Goal: Find contact information: Find contact information

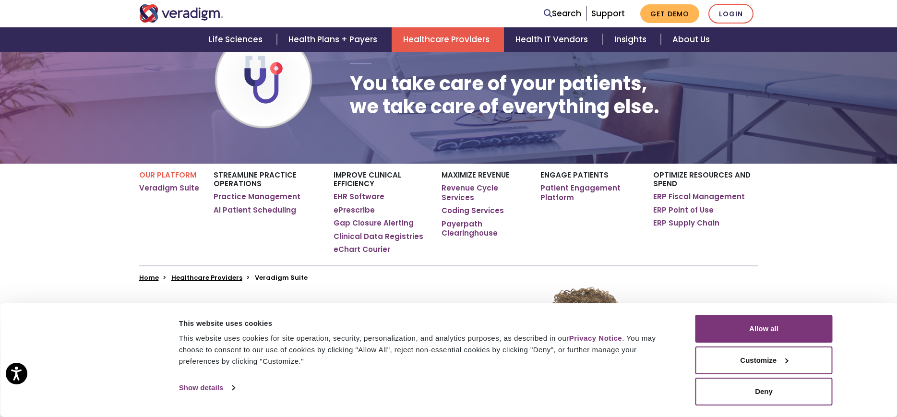
scroll to position [98, 0]
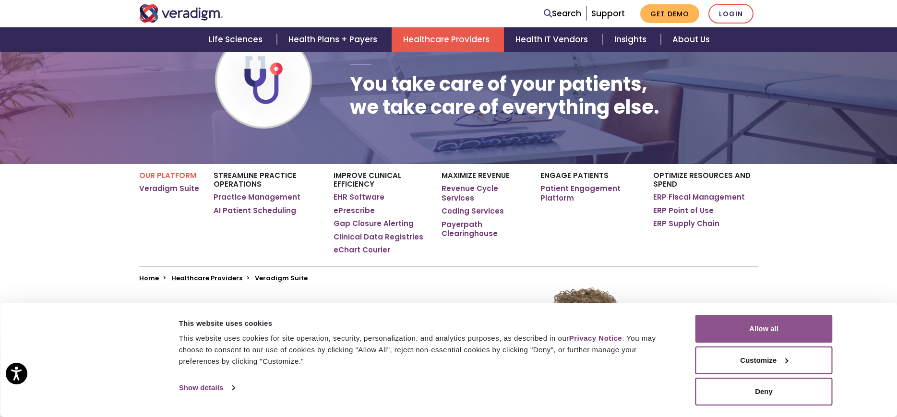
click at [737, 331] on button "Allow all" at bounding box center [763, 329] width 137 height 28
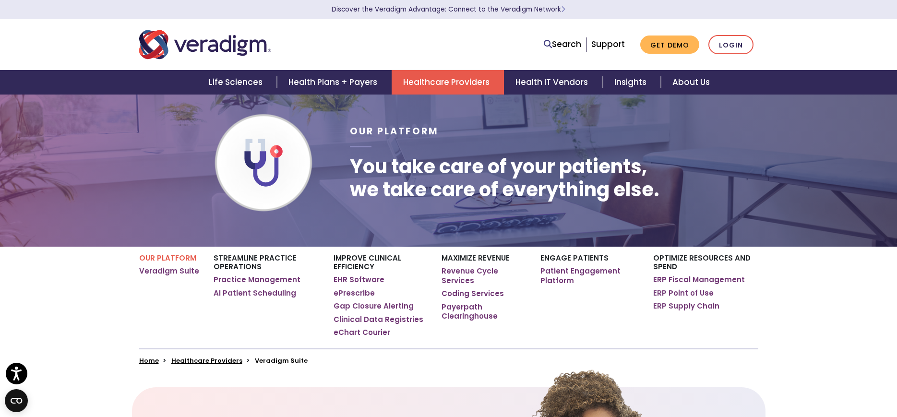
scroll to position [0, 0]
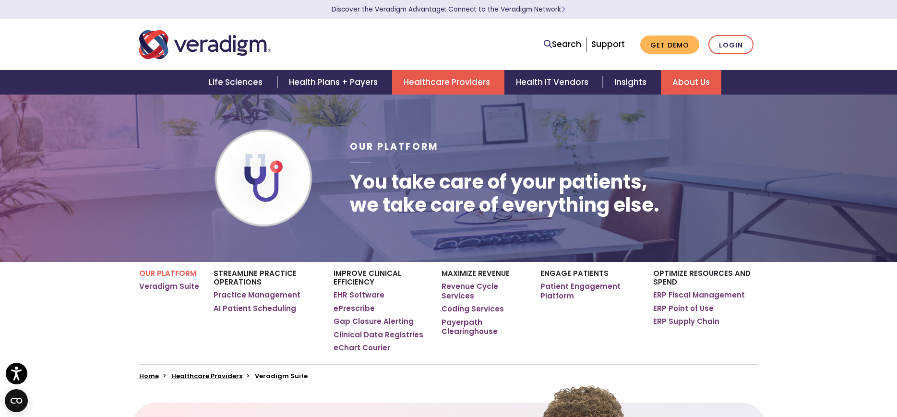
click at [682, 82] on link "About Us" at bounding box center [691, 82] width 60 height 24
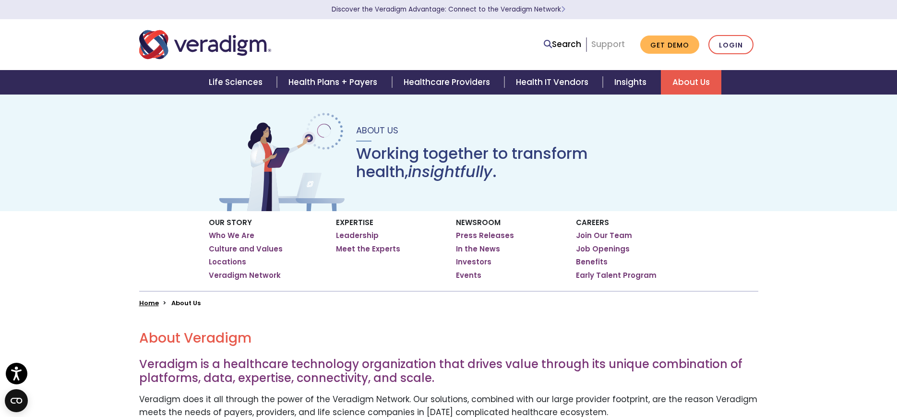
click at [619, 45] on link "Support" at bounding box center [608, 44] width 34 height 12
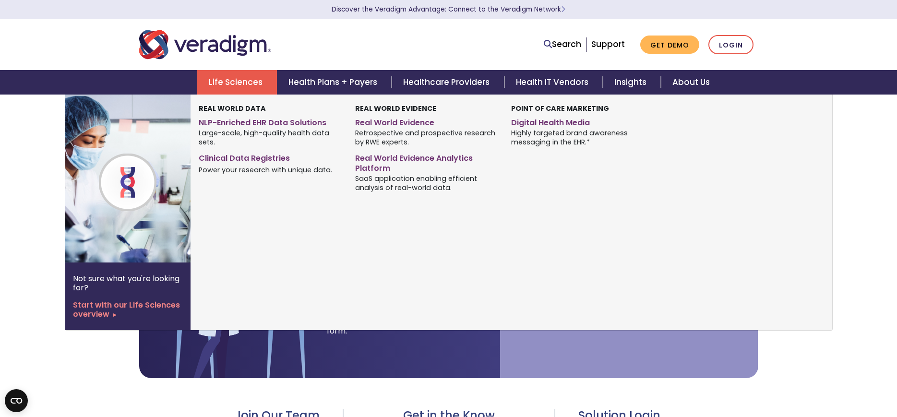
click at [250, 88] on link "Life Sciences" at bounding box center [237, 82] width 80 height 24
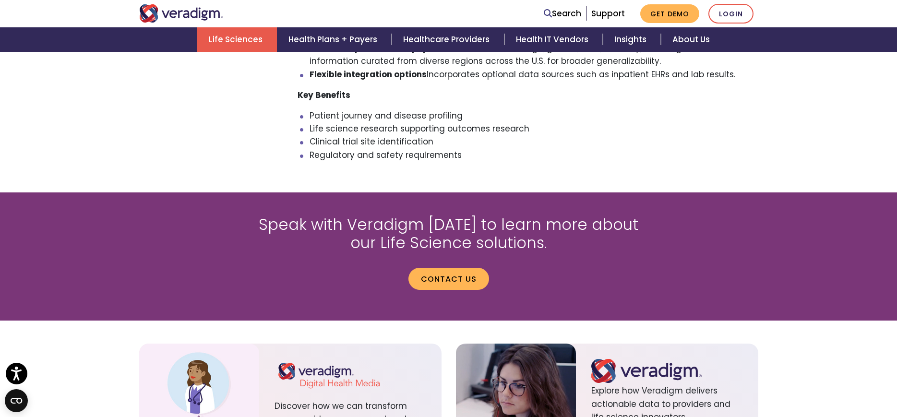
scroll to position [1175, 0]
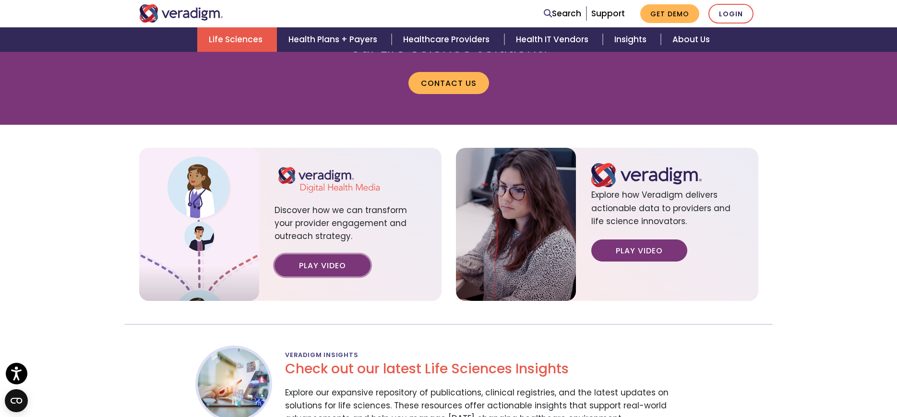
click at [334, 266] on link "Play Video" at bounding box center [322, 265] width 96 height 22
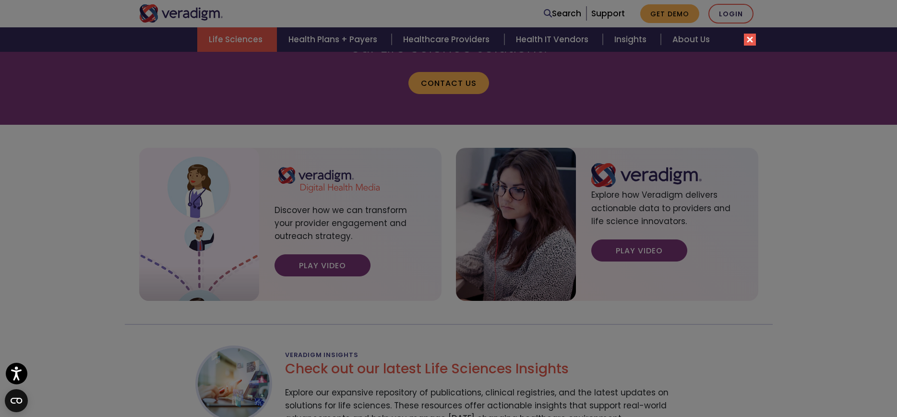
click at [853, 332] on div "Please accept marketing-cookies to watch this video." at bounding box center [448, 208] width 897 height 417
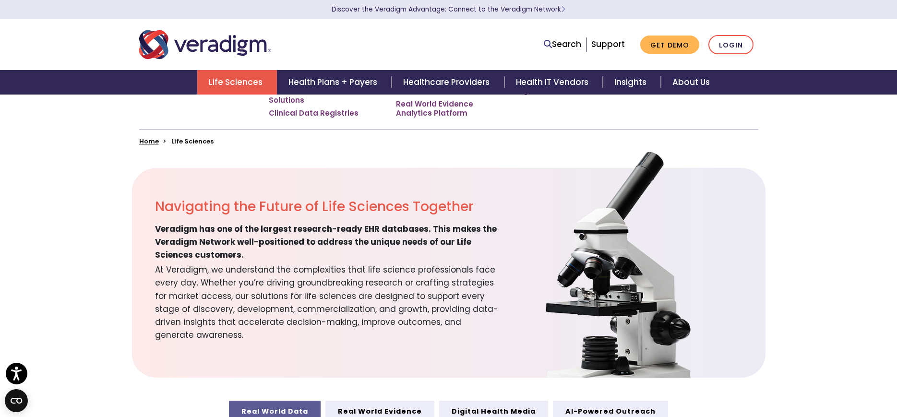
scroll to position [0, 0]
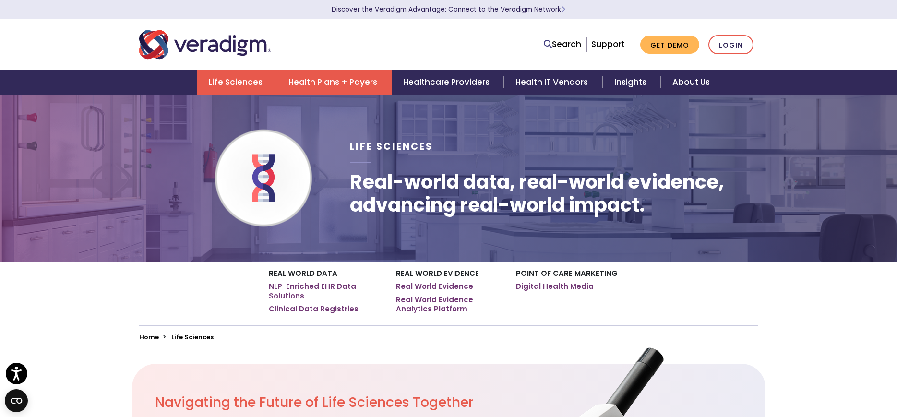
click at [330, 81] on link "Health Plans + Payers" at bounding box center [334, 82] width 115 height 24
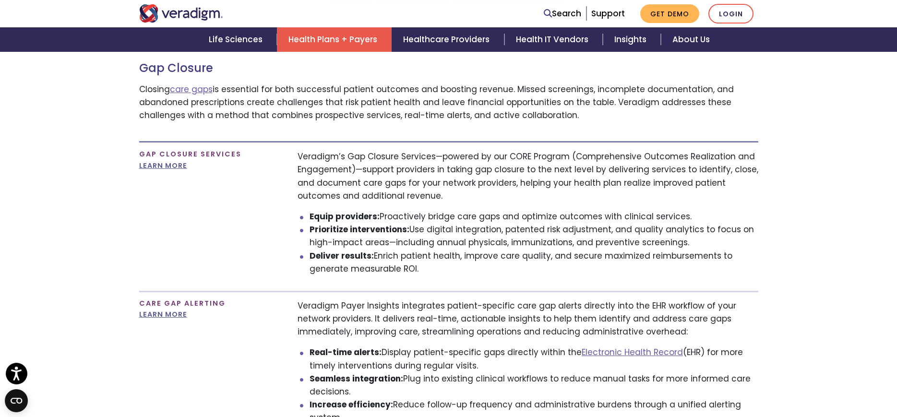
scroll to position [636, 0]
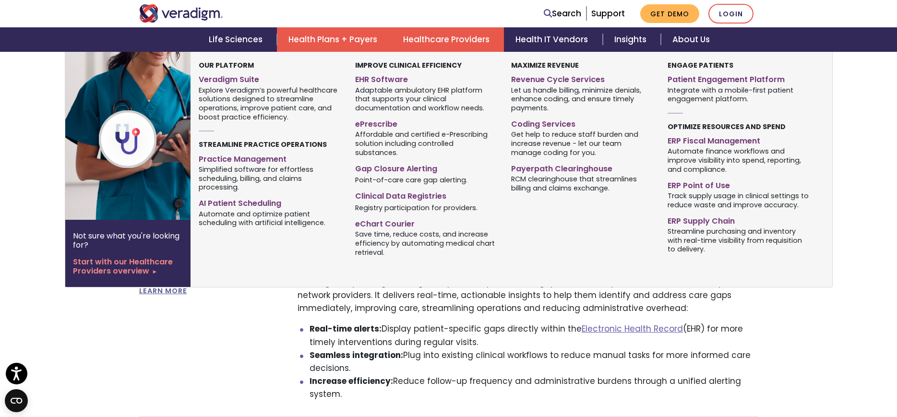
click at [465, 41] on link "Healthcare Providers" at bounding box center [448, 39] width 112 height 24
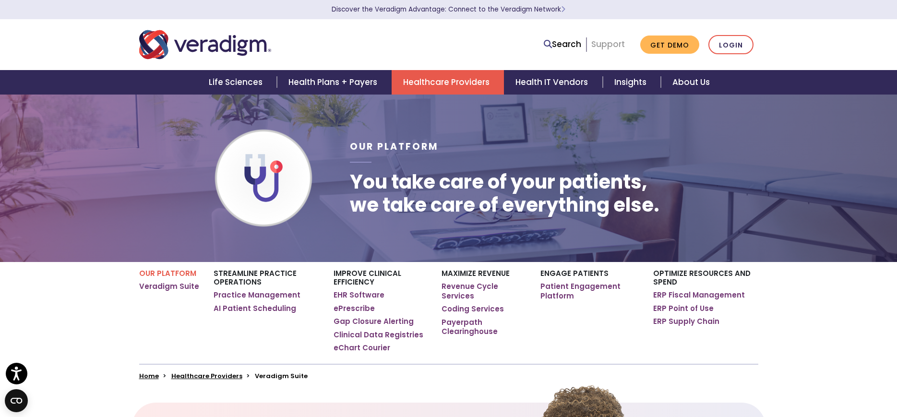
click at [619, 47] on link "Support" at bounding box center [608, 44] width 34 height 12
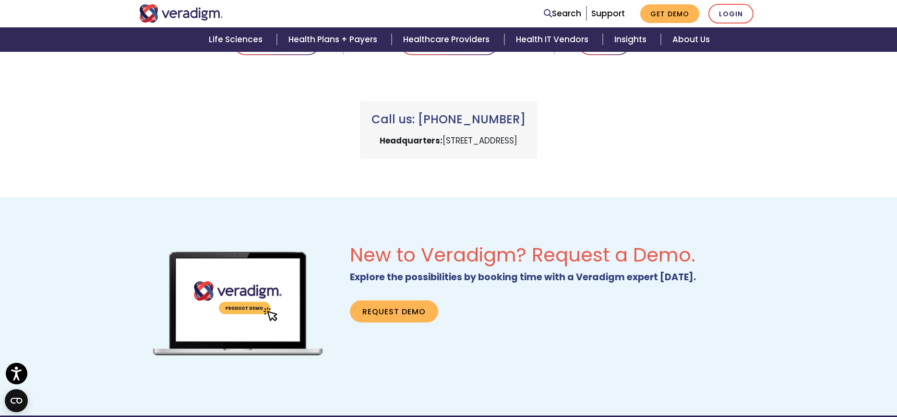
scroll to position [587, 0]
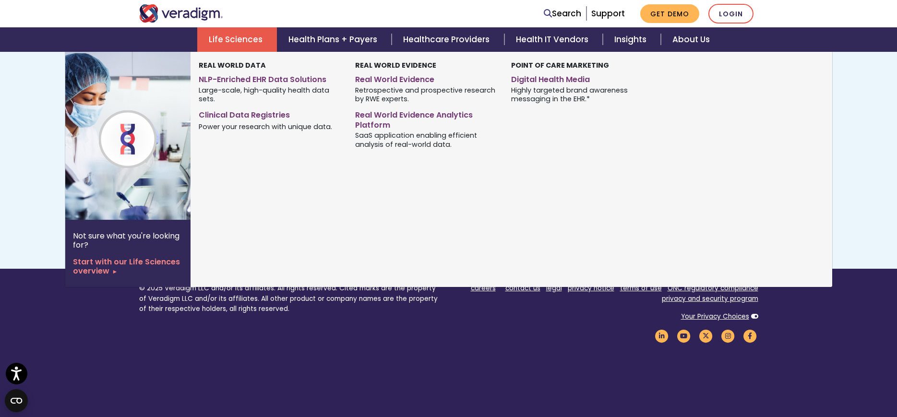
click at [234, 40] on link "Life Sciences" at bounding box center [237, 39] width 80 height 24
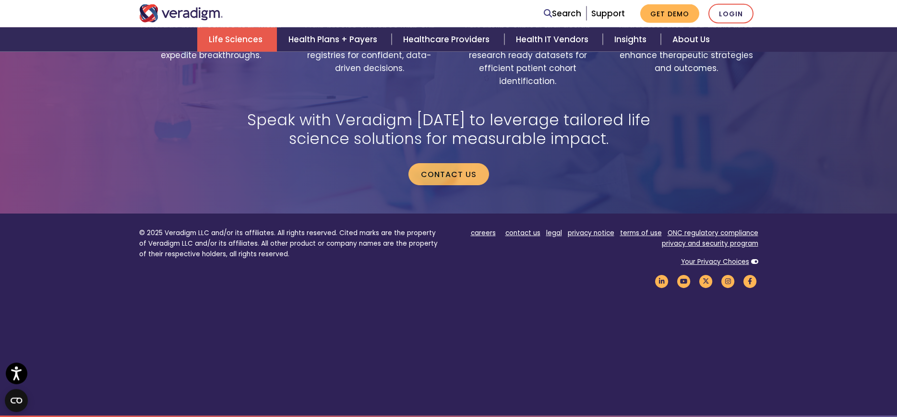
scroll to position [2122, 0]
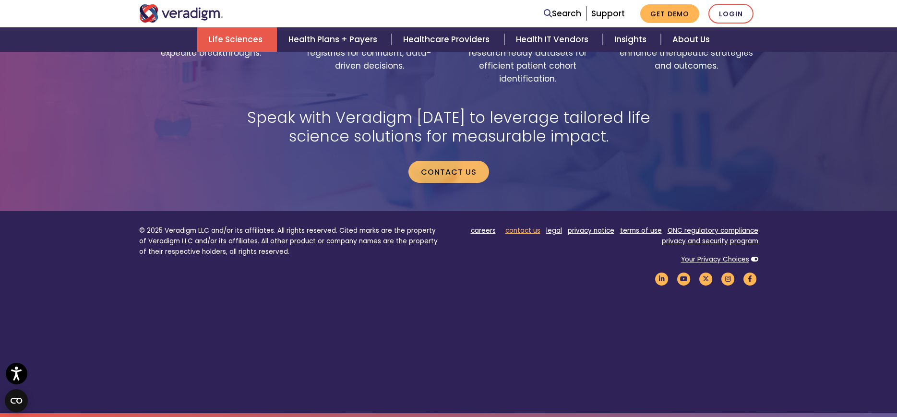
click at [517, 232] on link "contact us" at bounding box center [522, 230] width 35 height 9
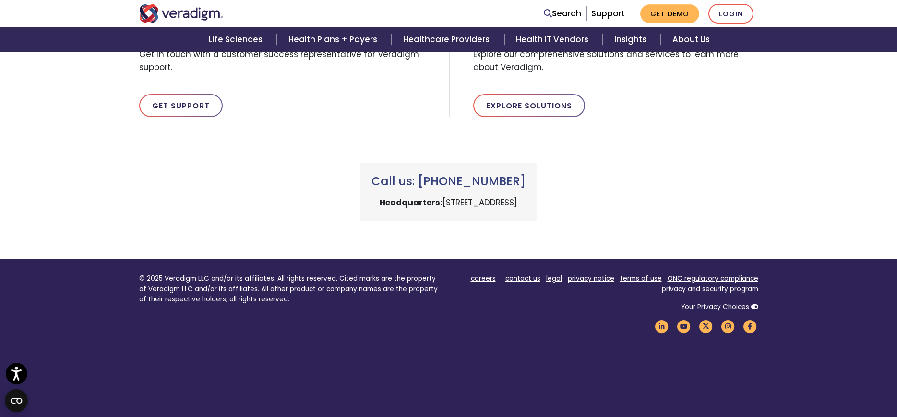
scroll to position [343, 0]
